Goal: Register for event/course

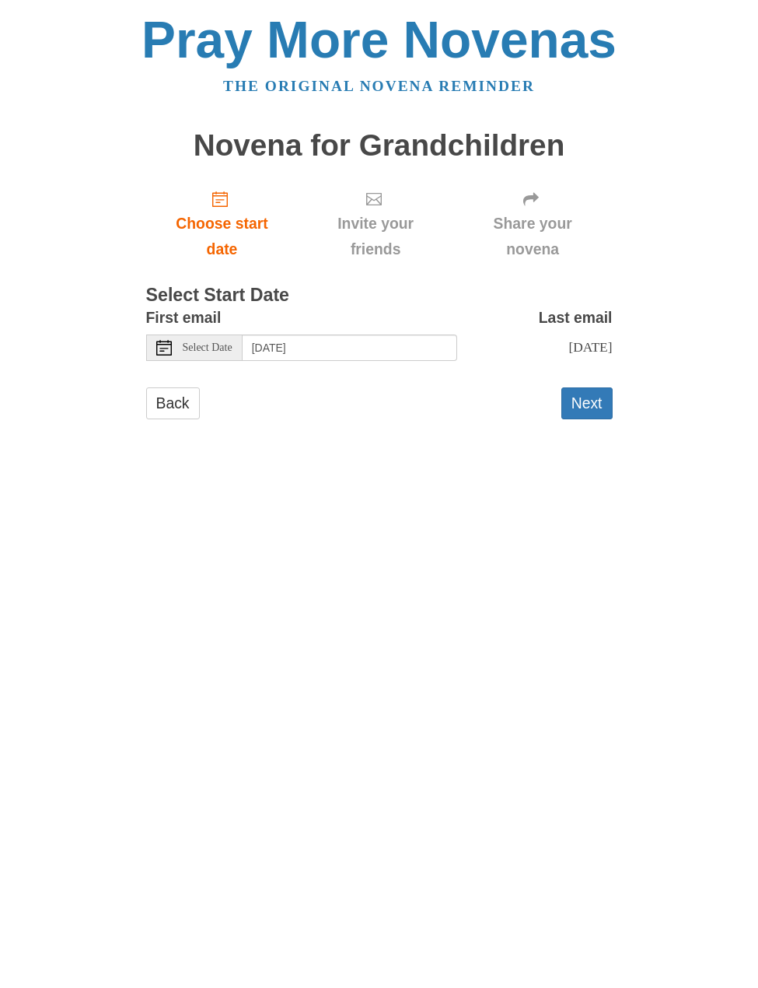
click at [596, 403] on button "Next" at bounding box center [586, 403] width 51 height 32
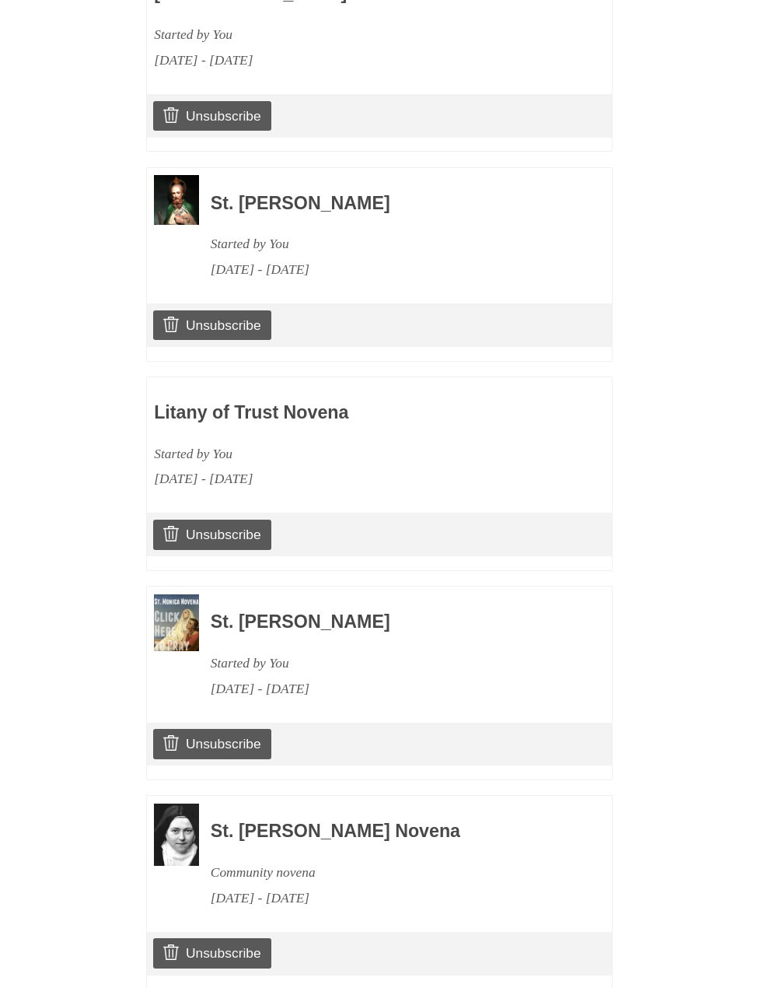
scroll to position [1662, 0]
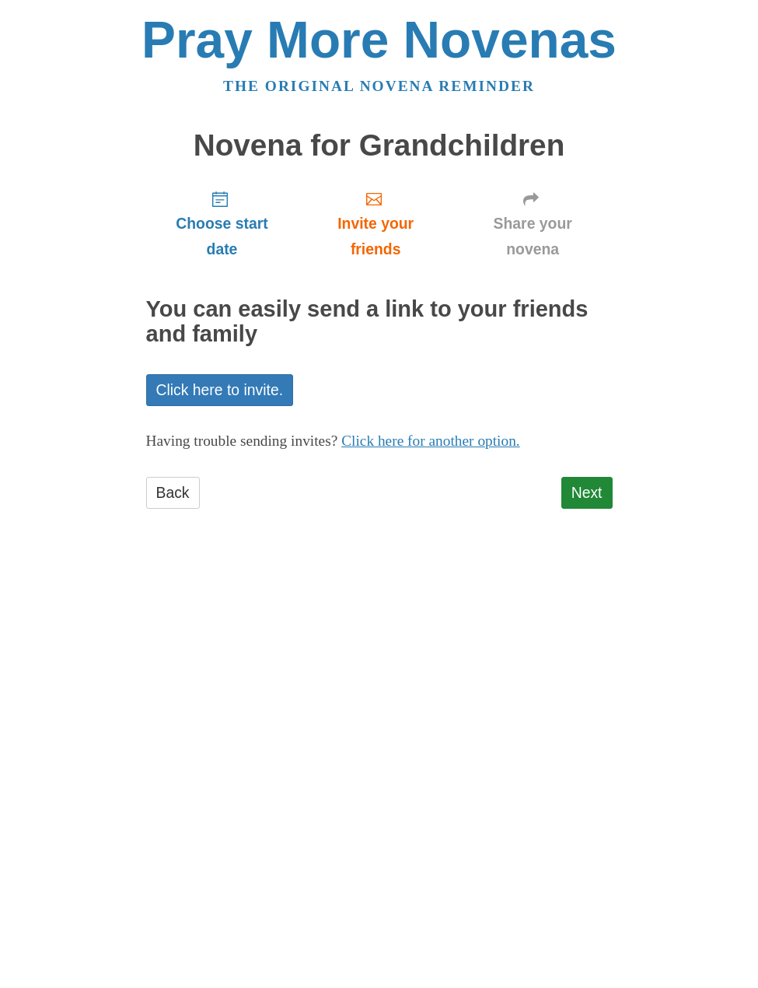
click at [589, 493] on link "Next" at bounding box center [586, 493] width 51 height 32
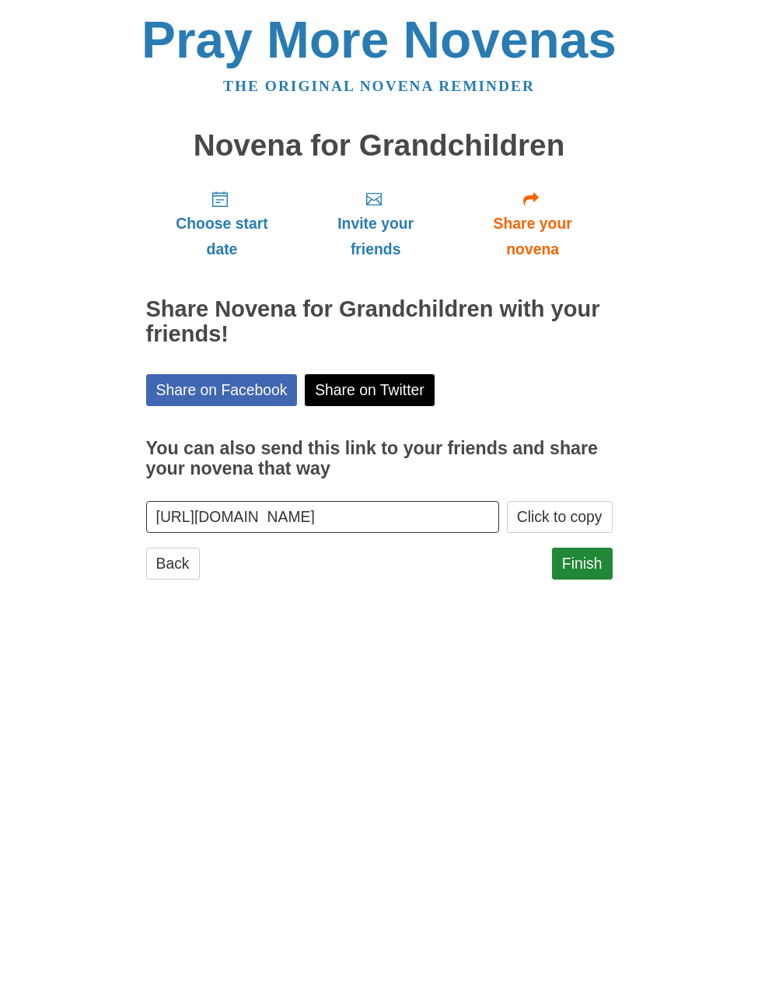
click at [575, 557] on link "Finish" at bounding box center [582, 563] width 61 height 32
